Goal: Navigation & Orientation: Find specific page/section

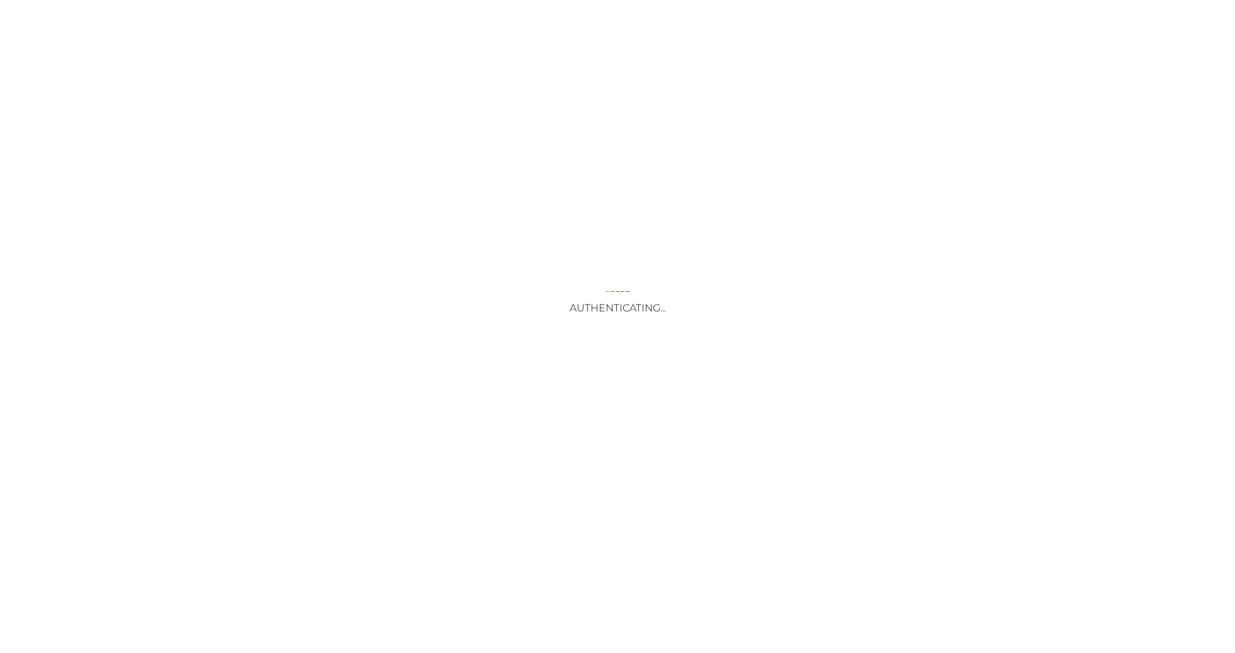
click at [576, 455] on div "Authenticating..." at bounding box center [617, 326] width 1235 height 653
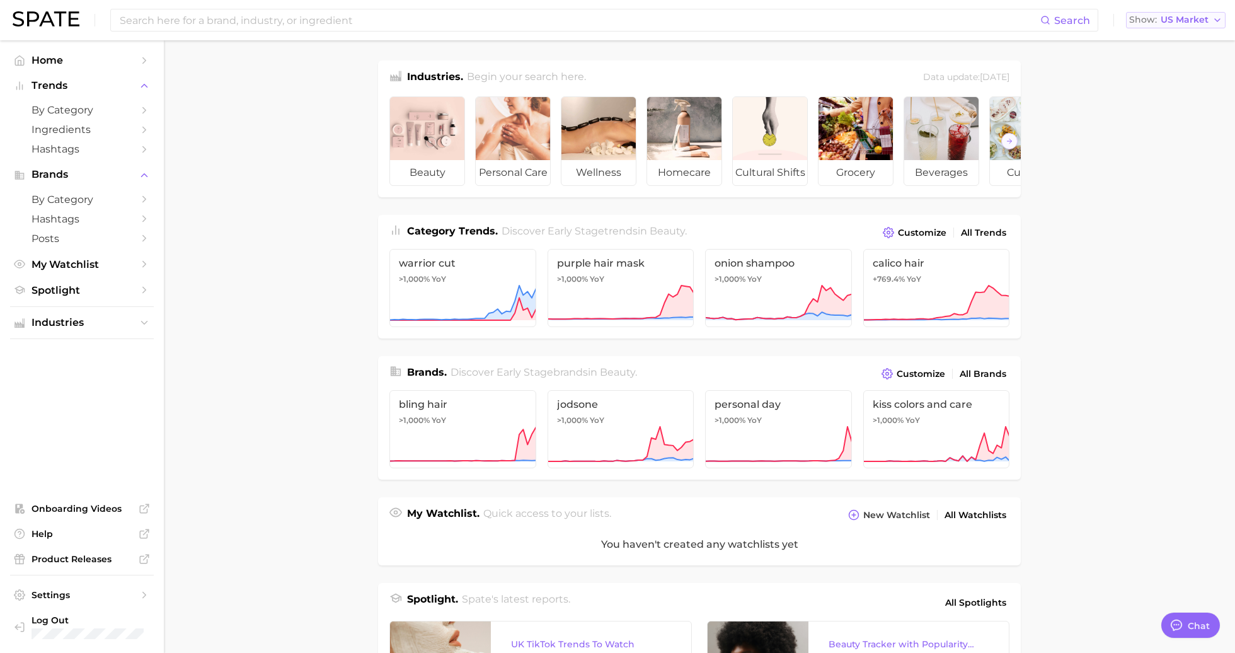
click at [1173, 21] on span "US Market" at bounding box center [1185, 19] width 48 height 7
click at [1086, 149] on main "Industries. Begin your search here. Data update: [DATE] beauty personal care we…" at bounding box center [699, 522] width 1071 height 965
click at [60, 50] on nav "Home Trends by Category Ingredients Hashtags Brands by Category Hashtags Posts …" at bounding box center [82, 346] width 164 height 612
click at [58, 64] on span "Home" at bounding box center [82, 60] width 101 height 12
